Goal: Information Seeking & Learning: Learn about a topic

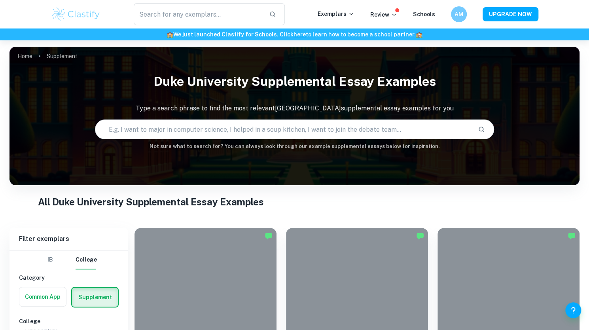
scroll to position [2662, 0]
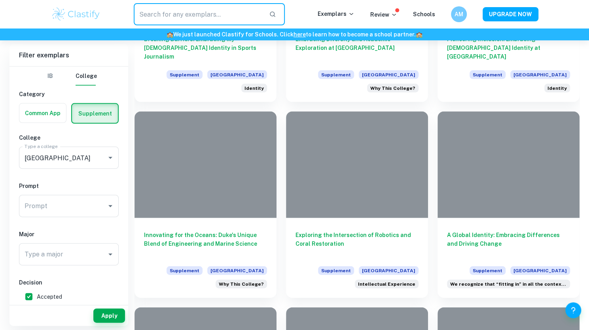
click at [191, 12] on input "text" at bounding box center [198, 14] width 129 height 22
type input "art science"
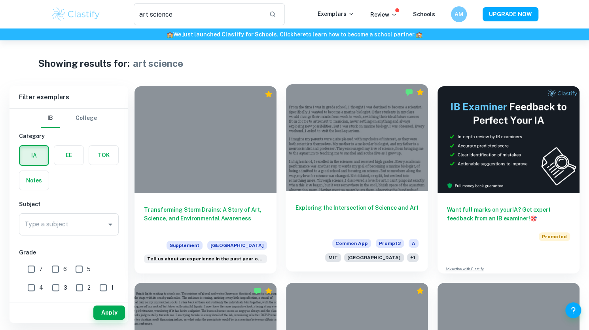
click at [336, 176] on div at bounding box center [357, 137] width 142 height 106
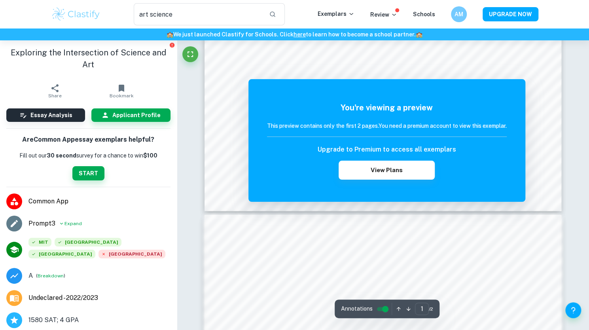
scroll to position [301, 0]
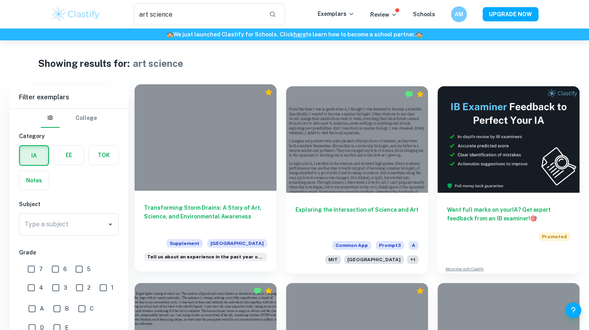
scroll to position [178, 0]
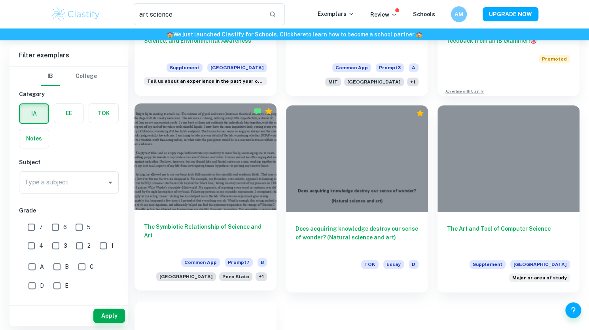
click at [193, 225] on h6 "The Symbiotic Relationship of Science and Art" at bounding box center [205, 235] width 123 height 26
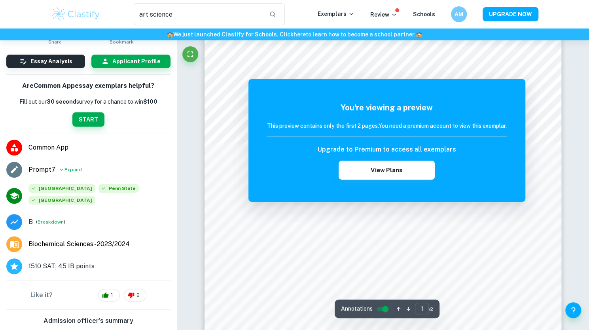
scroll to position [57, 0]
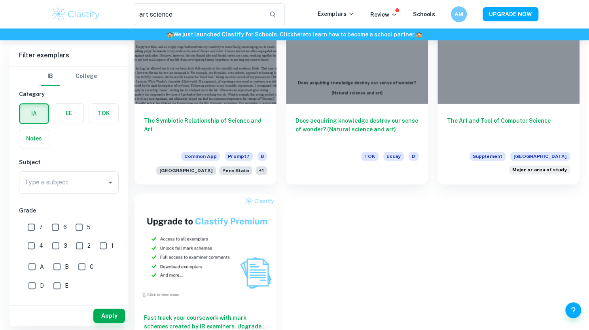
scroll to position [314, 0]
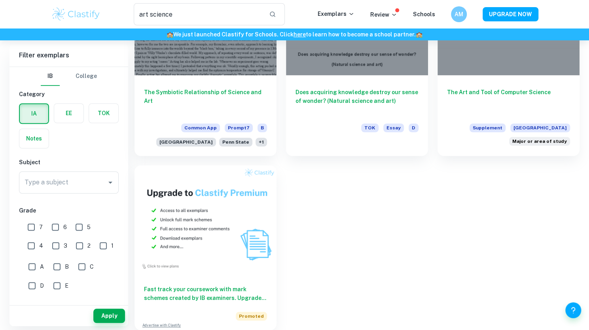
click at [85, 74] on button "College" at bounding box center [86, 76] width 21 height 19
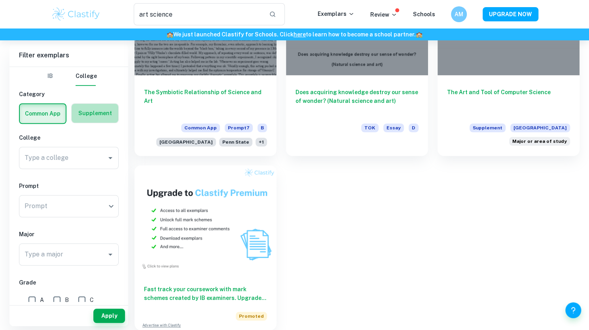
click at [98, 117] on label "button" at bounding box center [95, 113] width 47 height 19
click at [0, 0] on input "radio" at bounding box center [0, 0] width 0 height 0
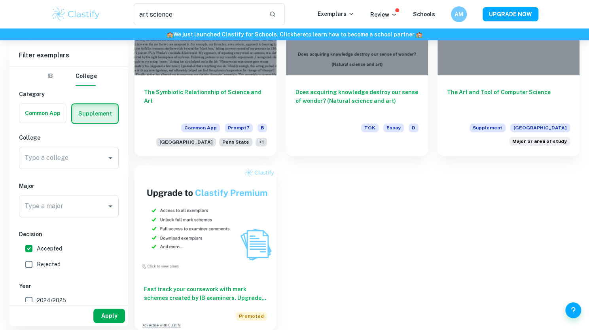
click at [112, 318] on button "Apply" at bounding box center [109, 315] width 32 height 14
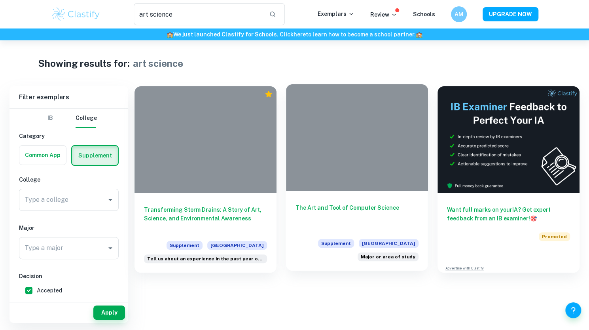
click at [351, 211] on h6 "The Art and Tool of Computer Science" at bounding box center [356, 216] width 123 height 26
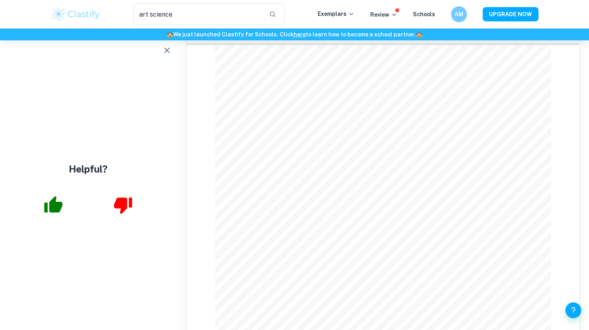
scroll to position [355, 0]
click at [169, 47] on icon "button" at bounding box center [166, 49] width 9 height 9
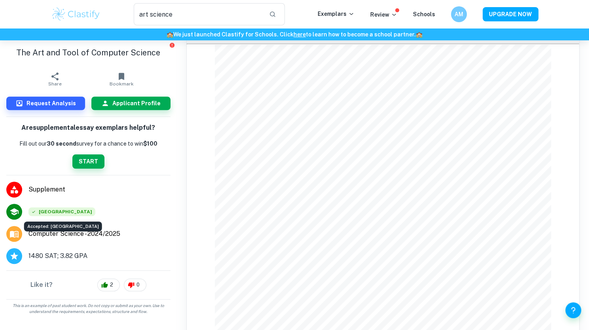
click at [48, 208] on span "[GEOGRAPHIC_DATA]" at bounding box center [61, 211] width 67 height 9
click at [42, 210] on span "[GEOGRAPHIC_DATA]" at bounding box center [61, 211] width 67 height 9
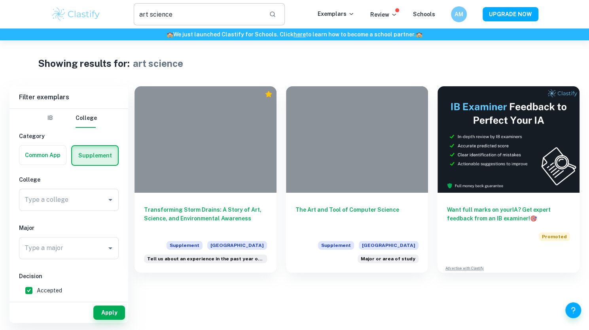
click at [172, 11] on input "art science" at bounding box center [198, 14] width 129 height 22
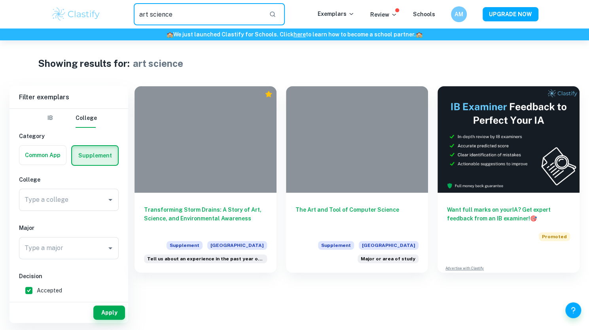
click at [172, 11] on input "art science" at bounding box center [198, 14] width 129 height 22
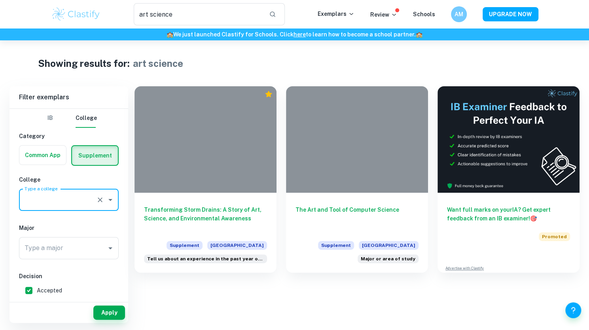
drag, startPoint x: 80, startPoint y: 197, endPoint x: 37, endPoint y: 204, distance: 43.3
click at [37, 204] on input "Type a college" at bounding box center [58, 199] width 70 height 15
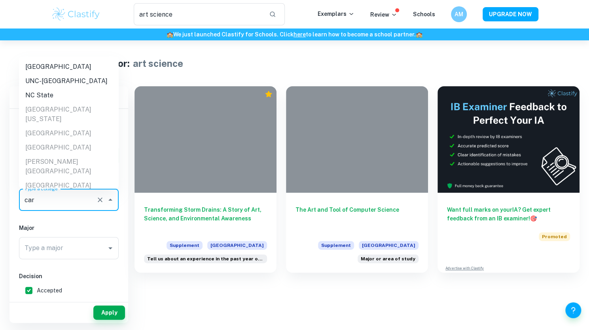
click at [44, 65] on li "[GEOGRAPHIC_DATA]" at bounding box center [69, 67] width 100 height 14
type input "[GEOGRAPHIC_DATA]"
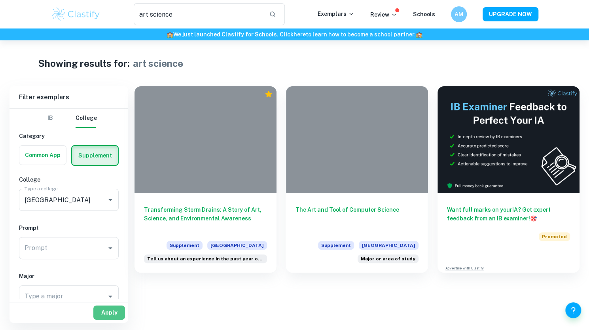
click at [112, 312] on button "Apply" at bounding box center [109, 312] width 32 height 14
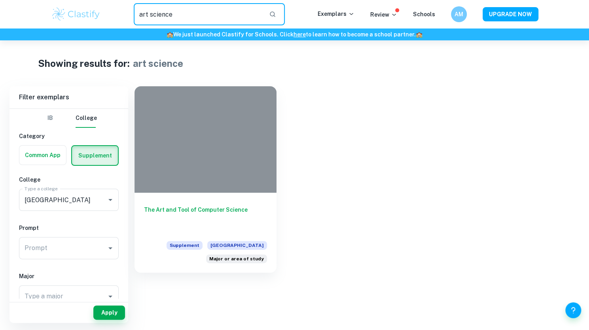
click at [253, 13] on input "art science" at bounding box center [198, 14] width 129 height 22
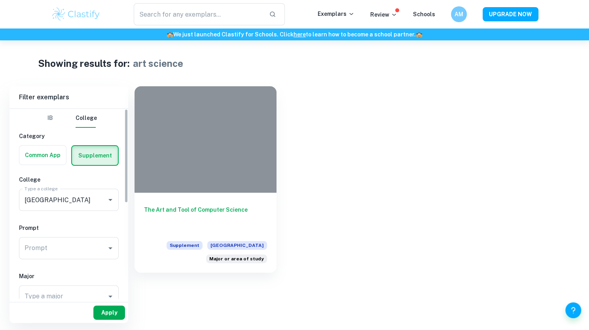
click at [112, 313] on button "Apply" at bounding box center [109, 312] width 32 height 14
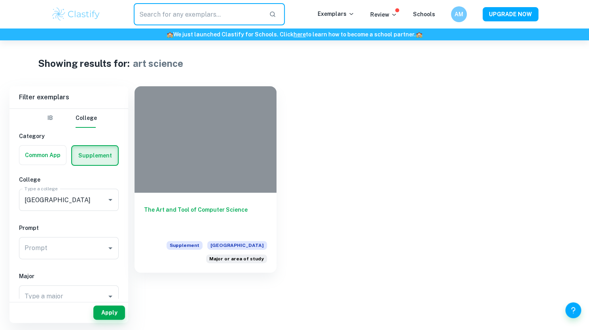
click at [200, 8] on input "text" at bounding box center [198, 14] width 129 height 22
type input "art"
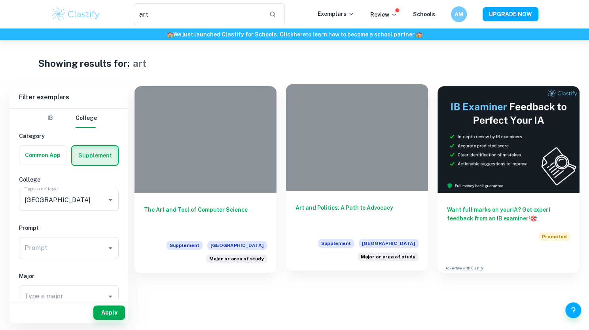
click at [297, 222] on h6 "Art and Politics: A Path to Advocacy" at bounding box center [356, 216] width 123 height 26
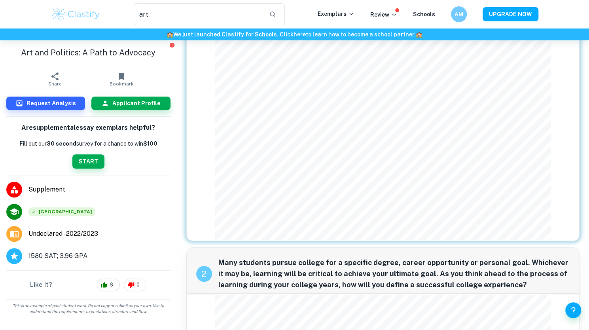
scroll to position [153, 0]
